Goal: Communication & Community: Answer question/provide support

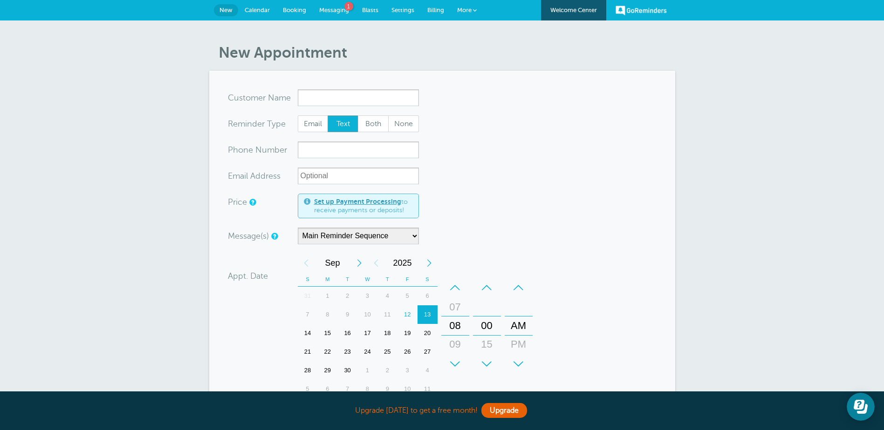
click at [333, 8] on span "Messaging" at bounding box center [334, 10] width 30 height 7
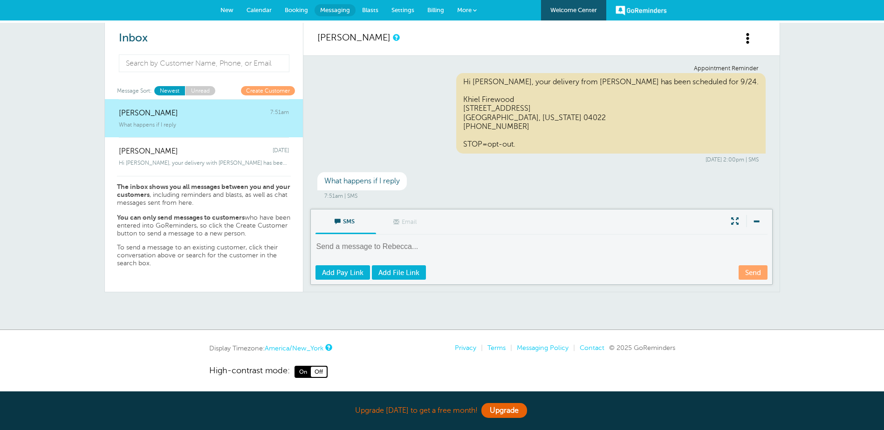
click at [335, 247] on textarea at bounding box center [542, 253] width 454 height 23
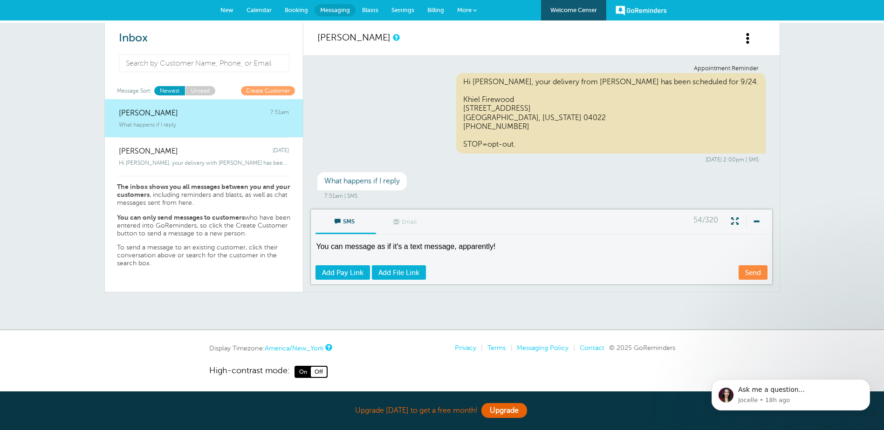
click at [532, 250] on textarea "You can message as if it's a text message, apparently!" at bounding box center [542, 253] width 454 height 23
type textarea "You can message as if it's a text message, apparently!"
click at [749, 273] on link "Send" at bounding box center [752, 273] width 29 height 14
